Goal: Transaction & Acquisition: Purchase product/service

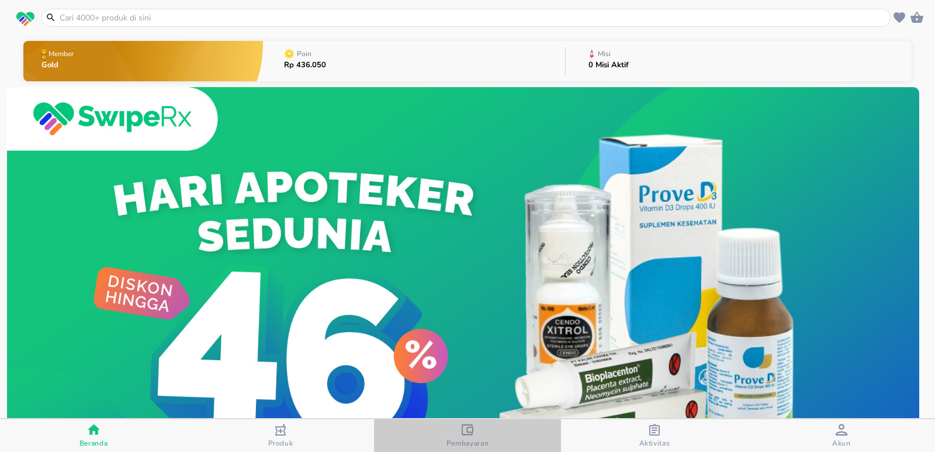
click at [463, 439] on span "Pembayaran" at bounding box center [467, 442] width 43 height 9
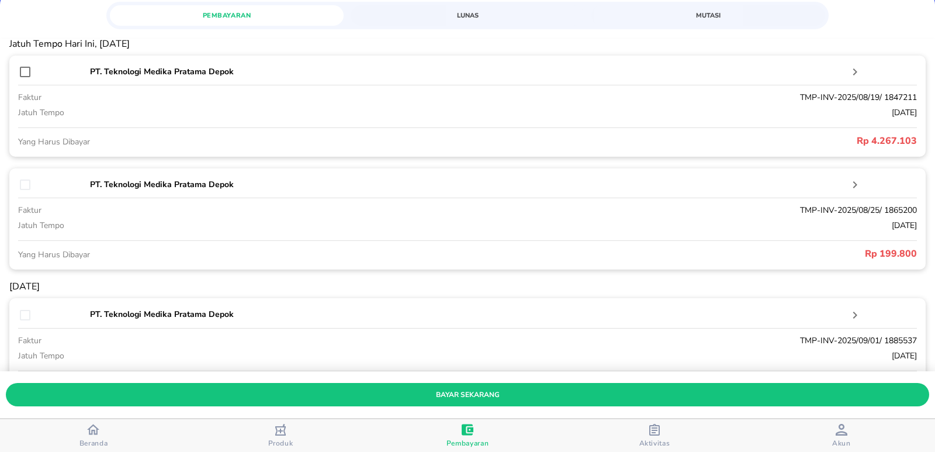
scroll to position [117, 0]
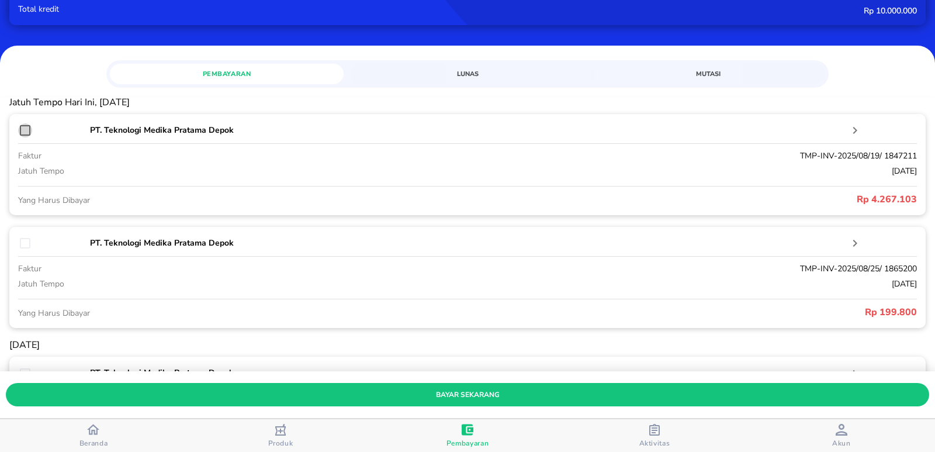
click at [29, 131] on input "checkbox" at bounding box center [25, 130] width 14 height 14
checkbox input "true"
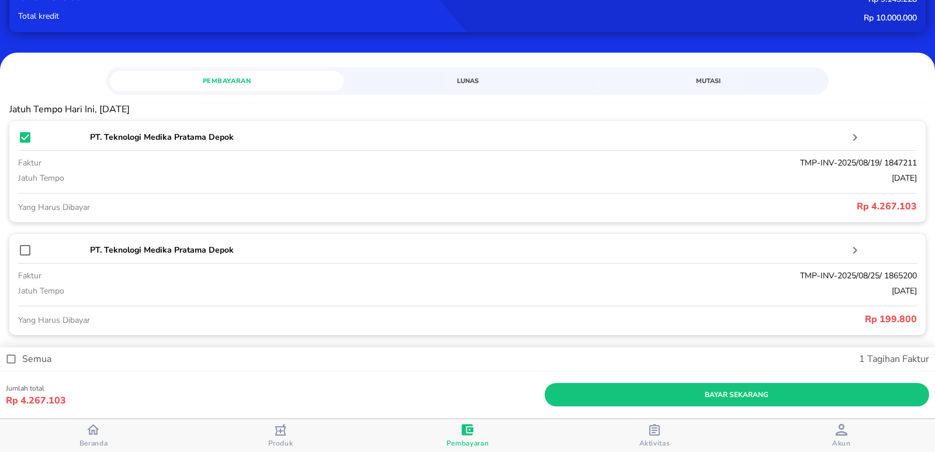
scroll to position [175, 0]
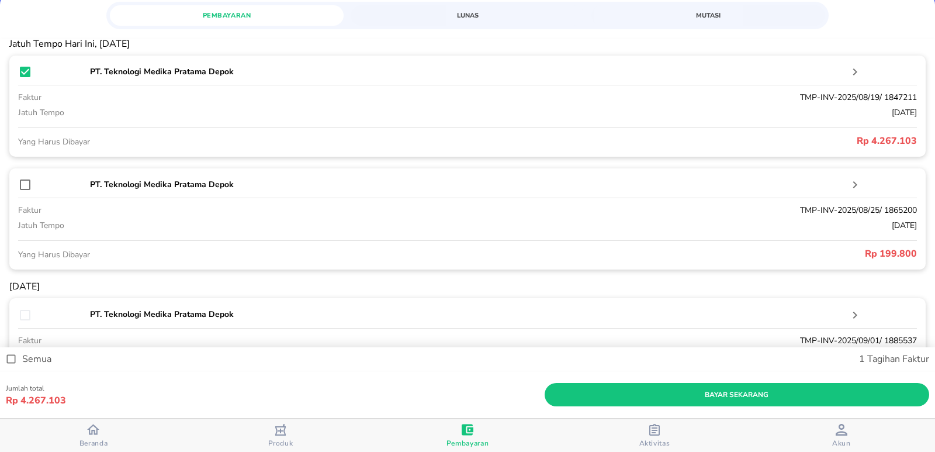
click at [22, 183] on input "checkbox" at bounding box center [25, 185] width 14 height 14
checkbox input "true"
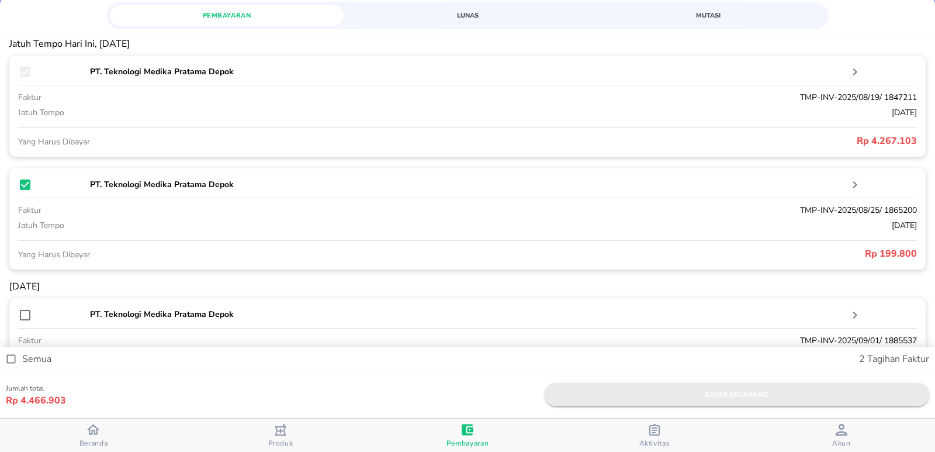
click at [733, 386] on button "bayar sekarang" at bounding box center [736, 394] width 384 height 23
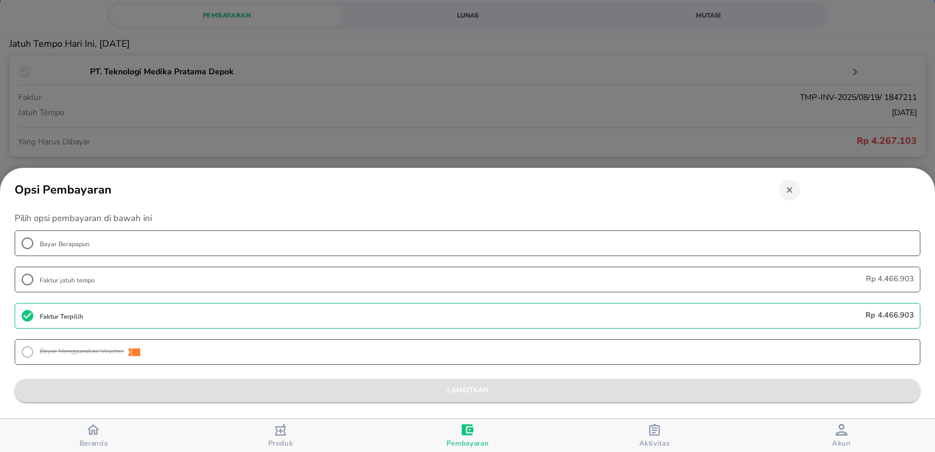
click at [518, 387] on span "lanjutkan" at bounding box center [467, 390] width 887 height 12
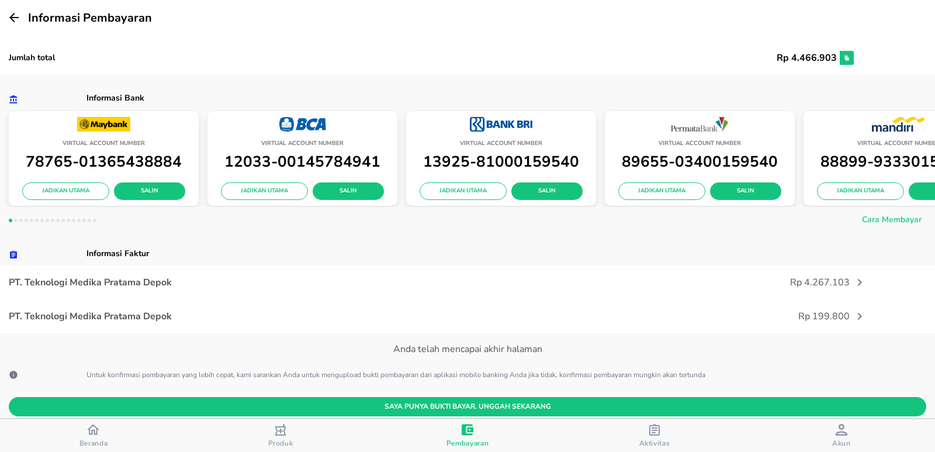
scroll to position [251, 0]
click at [358, 192] on span "Salin" at bounding box center [348, 191] width 53 height 11
click at [659, 434] on icon "button" at bounding box center [654, 429] width 12 height 12
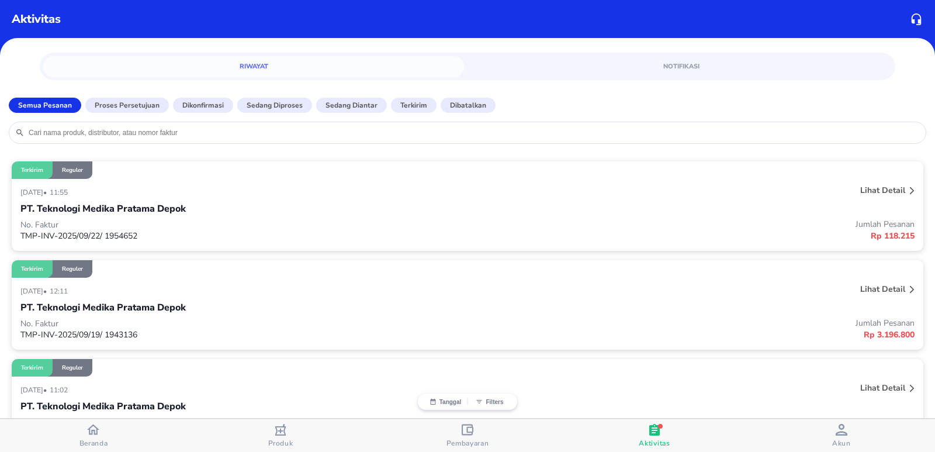
click at [477, 431] on div "Pembayaran" at bounding box center [467, 435] width 43 height 24
